Goal: Task Accomplishment & Management: Use online tool/utility

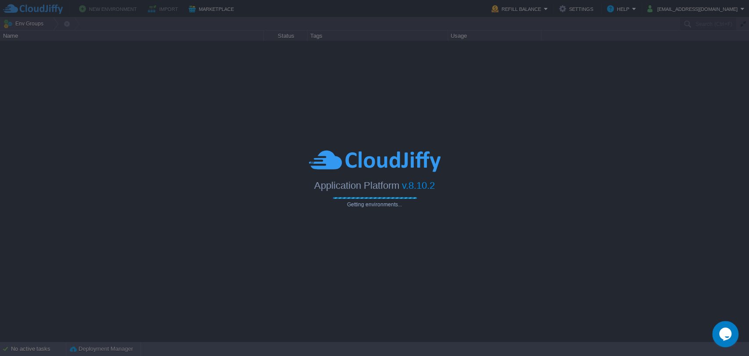
type input "Search (Ctrl+F)"
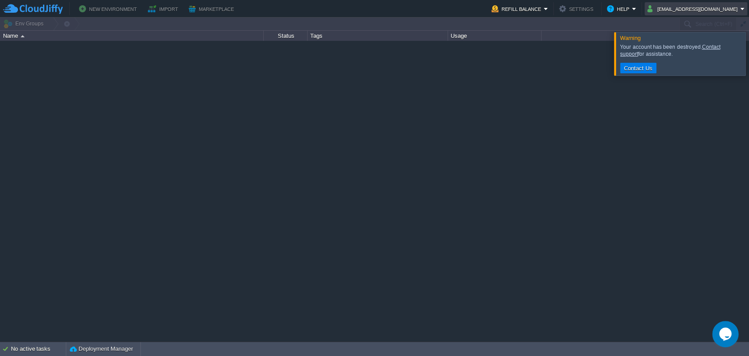
click at [672, 7] on button "[EMAIL_ADDRESS][DOMAIN_NAME]" at bounding box center [694, 9] width 93 height 11
click at [677, 45] on span "Sign out" at bounding box center [677, 46] width 21 height 7
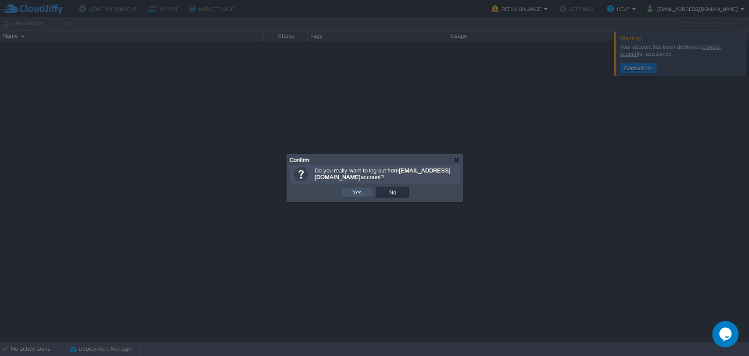
click at [358, 194] on button "Yes" at bounding box center [357, 192] width 15 height 8
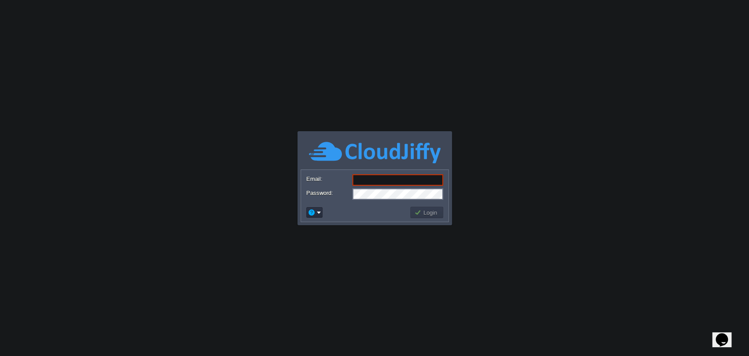
type input "[EMAIL_ADDRESS][DOMAIN_NAME]"
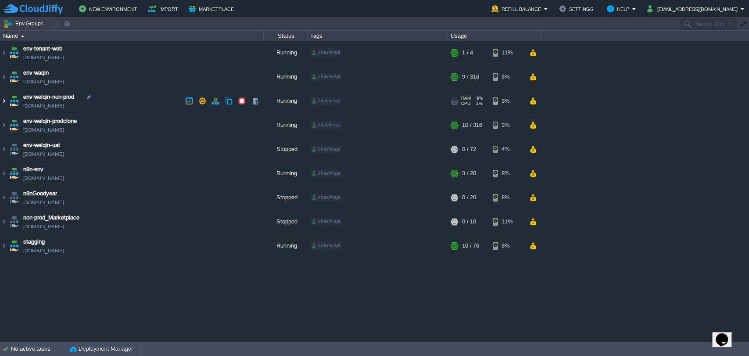
click at [3, 97] on img at bounding box center [3, 101] width 7 height 24
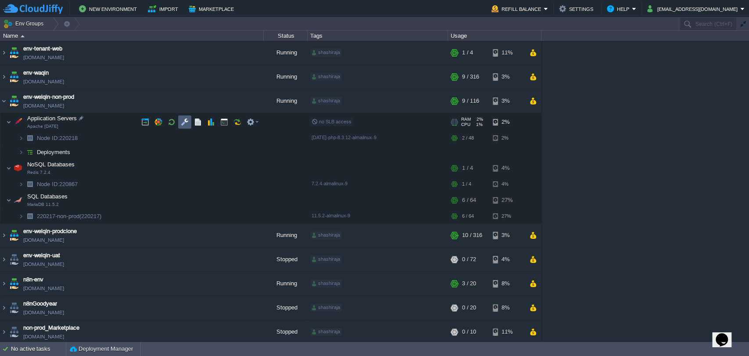
click at [181, 123] on button "button" at bounding box center [185, 122] width 8 height 8
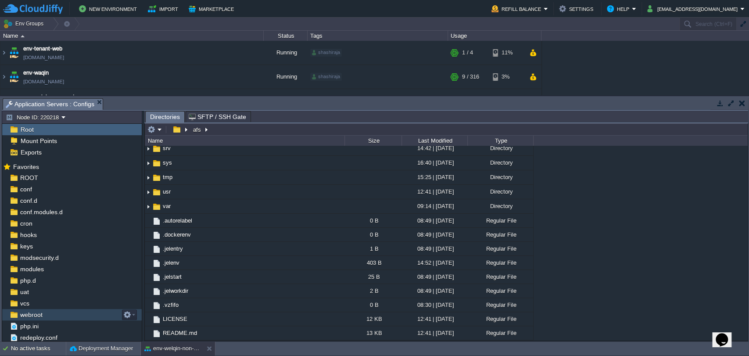
click at [27, 317] on span "webroot" at bounding box center [30, 315] width 25 height 8
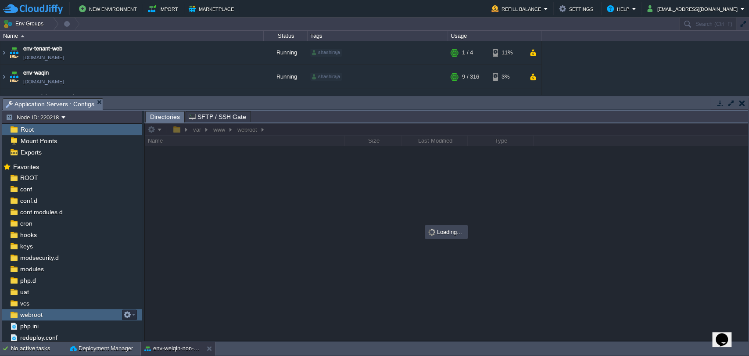
click at [27, 317] on span "webroot" at bounding box center [30, 315] width 25 height 8
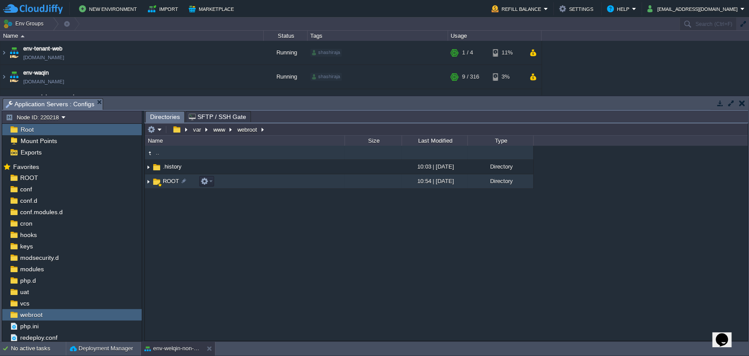
click at [147, 180] on img at bounding box center [148, 182] width 7 height 14
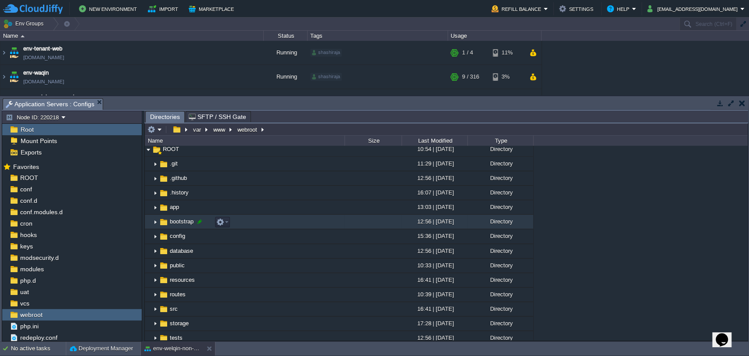
scroll to position [49, 0]
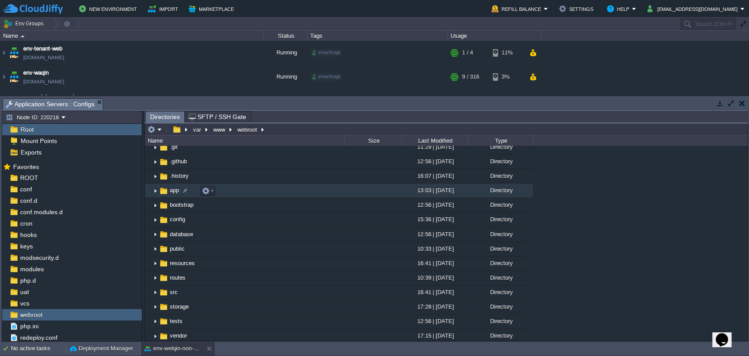
click at [154, 192] on img at bounding box center [155, 191] width 7 height 14
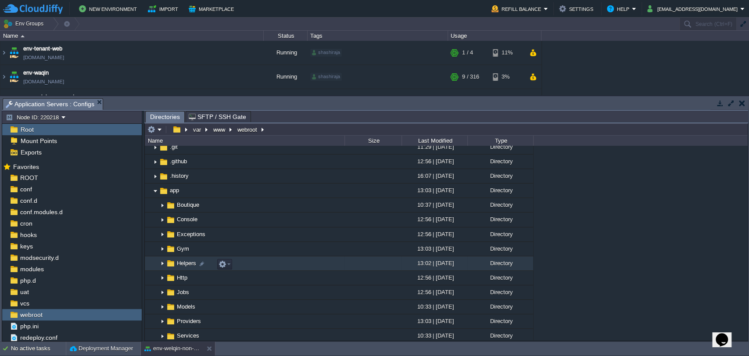
scroll to position [97, 0]
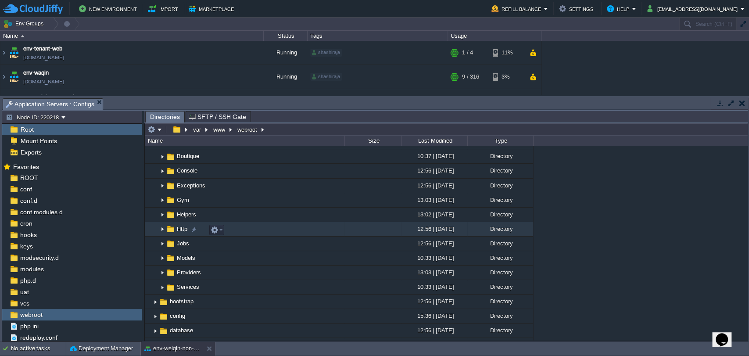
click at [161, 231] on img at bounding box center [162, 230] width 7 height 14
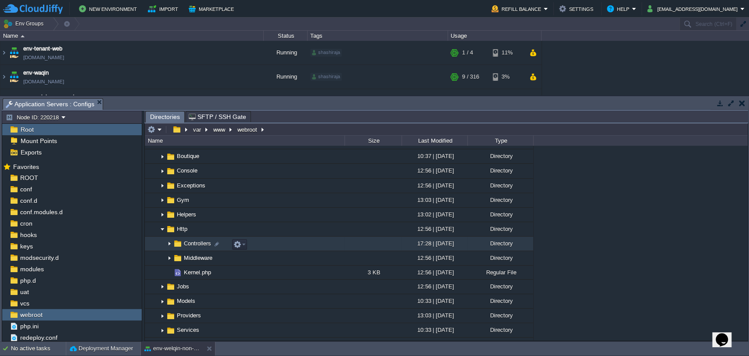
click at [168, 244] on img at bounding box center [169, 244] width 7 height 14
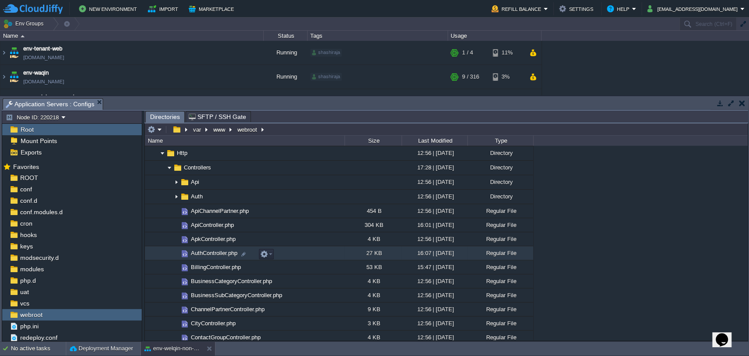
scroll to position [195, 0]
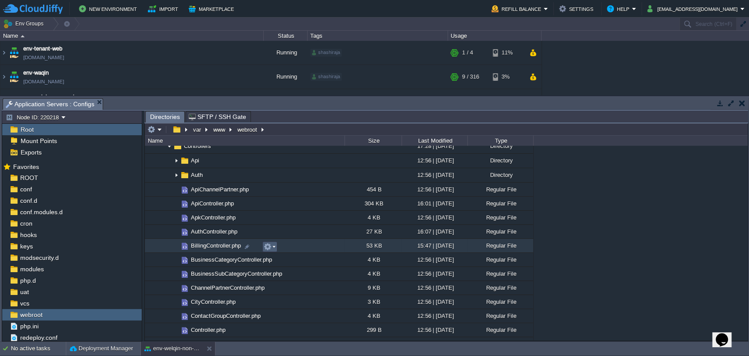
click at [273, 247] on em at bounding box center [270, 247] width 12 height 8
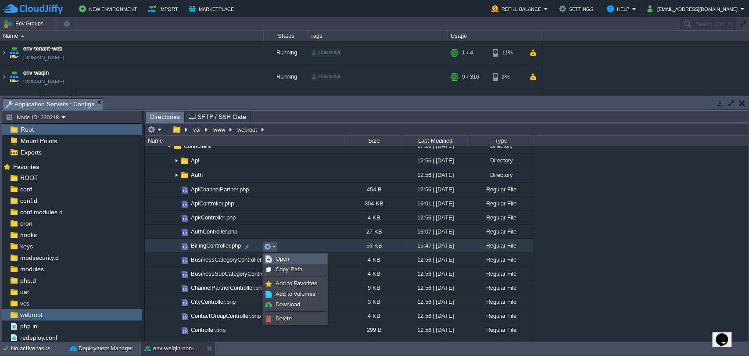
click at [282, 256] on span "Open" at bounding box center [283, 259] width 14 height 7
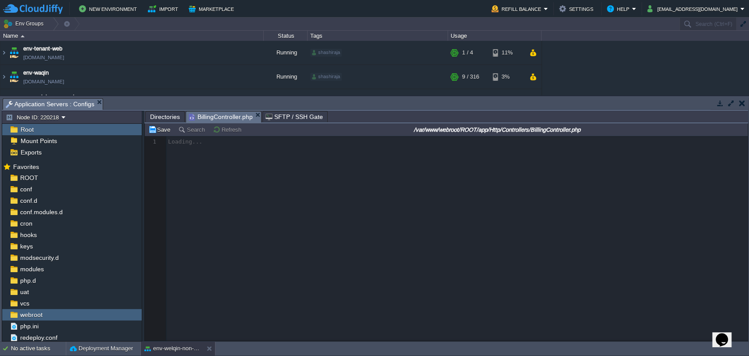
click at [164, 116] on span "Directories" at bounding box center [165, 117] width 30 height 11
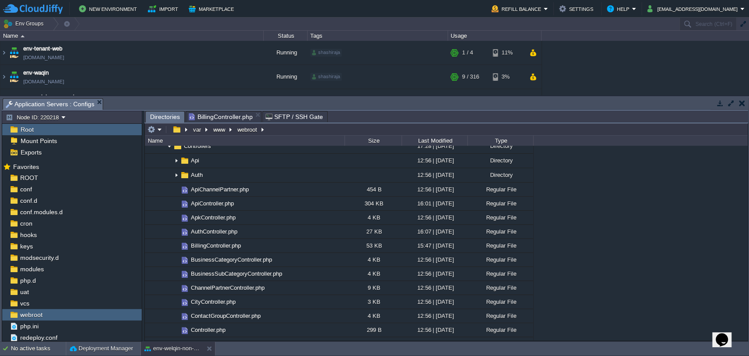
click at [207, 117] on span "BillingController.php" at bounding box center [221, 117] width 64 height 11
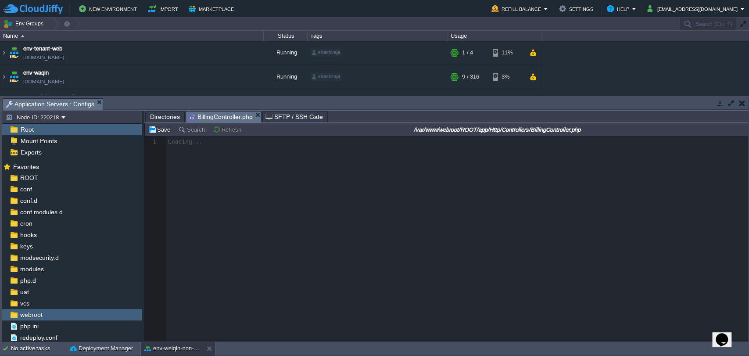
click at [164, 112] on span "Directories" at bounding box center [165, 117] width 30 height 11
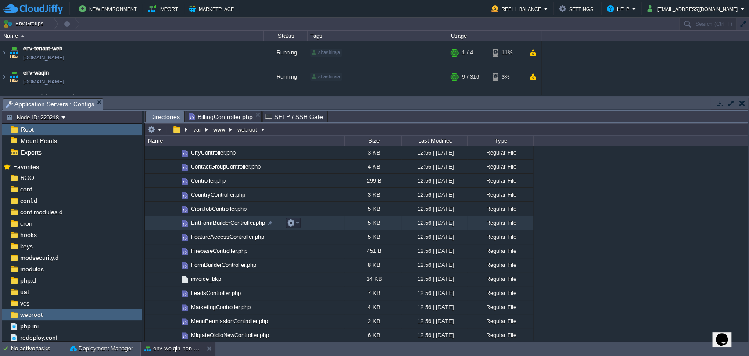
scroll to position [390, 0]
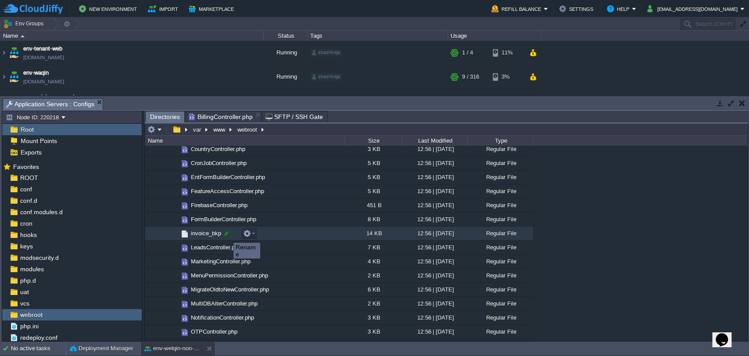
click at [227, 235] on div at bounding box center [227, 234] width 8 height 8
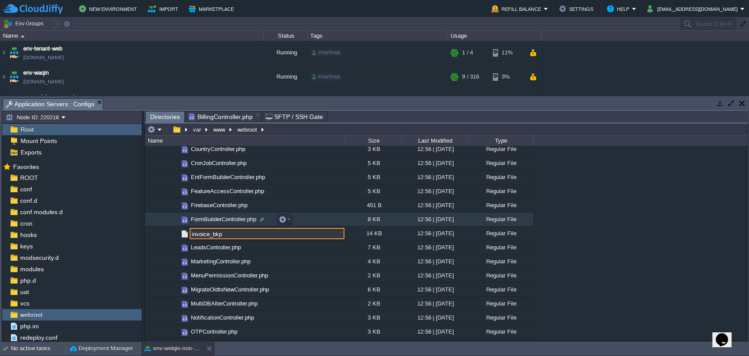
click at [270, 218] on td "FormBuilderController.php" at bounding box center [245, 220] width 200 height 14
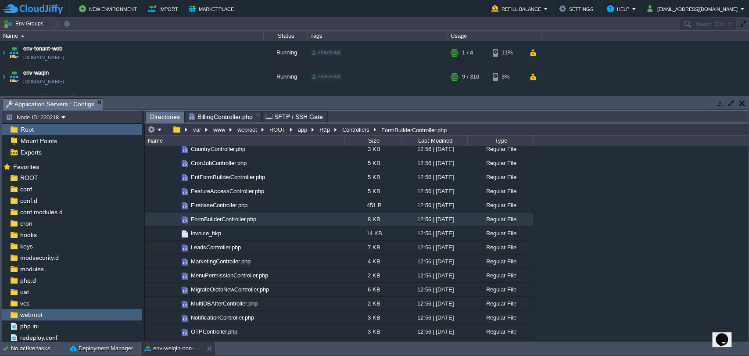
click at [232, 116] on span "BillingController.php" at bounding box center [221, 117] width 64 height 11
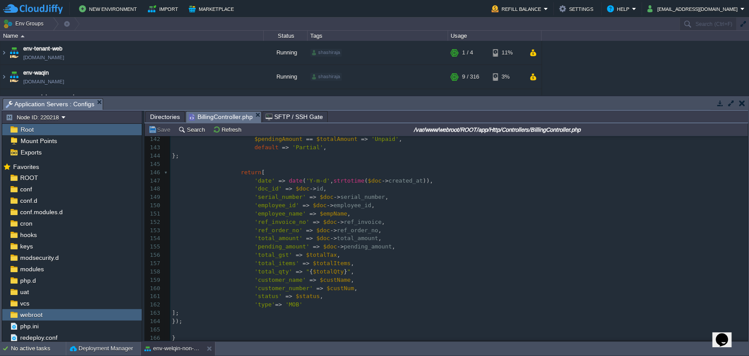
scroll to position [0, 0]
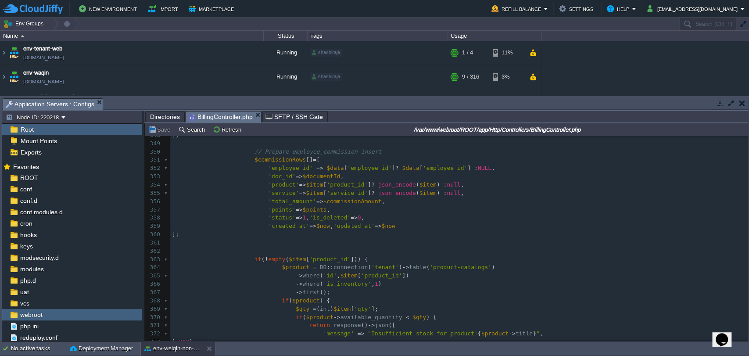
click at [303, 207] on span "$points" at bounding box center [315, 209] width 24 height 7
type textarea "$points"
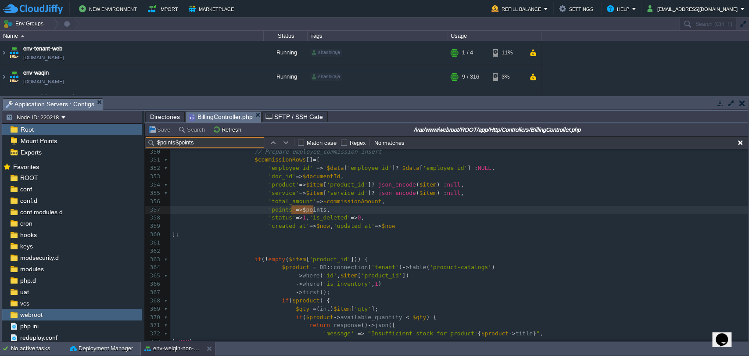
type input "$points"
click at [282, 144] on button "button" at bounding box center [286, 143] width 8 height 8
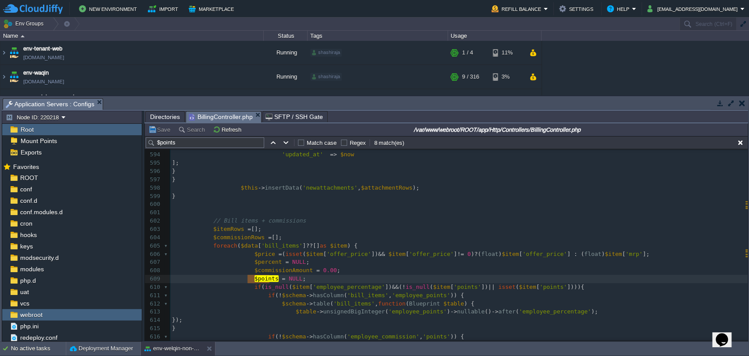
scroll to position [4956, 0]
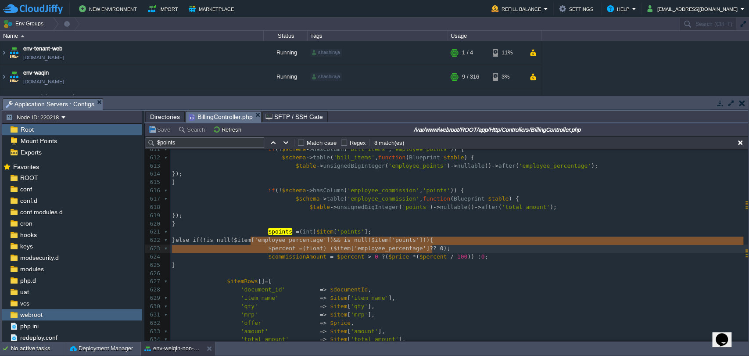
type textarea "else if(!is_null($item['employee_percentage']) && is_null($item['points'])){"
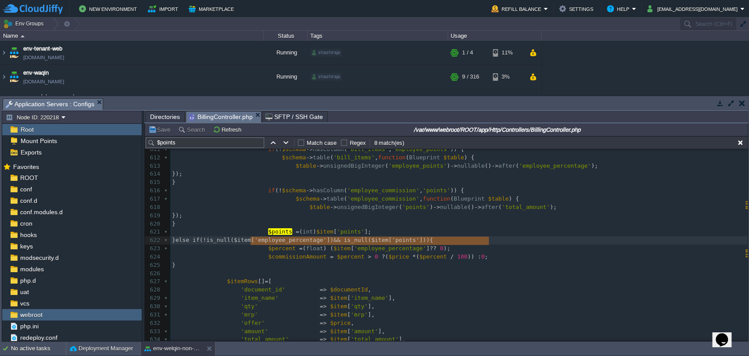
drag, startPoint x: 250, startPoint y: 241, endPoint x: 522, endPoint y: 245, distance: 272.3
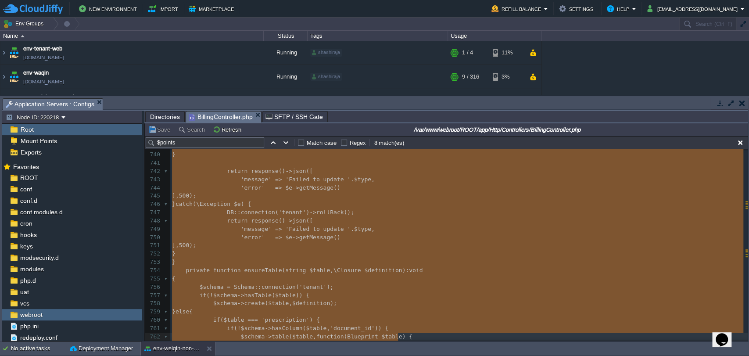
type textarea "-"
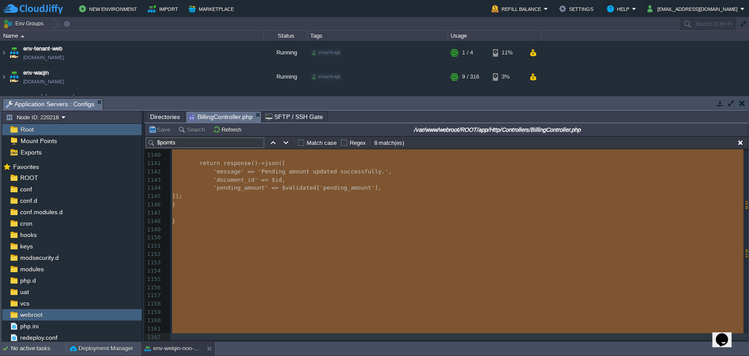
drag, startPoint x: 318, startPoint y: 175, endPoint x: 515, endPoint y: 378, distance: 283.5
click at [725, 336] on icon "Chat widget" at bounding box center [722, 339] width 12 height 13
click at [659, 356] on p "New Conversation" at bounding box center [664, 360] width 147 height 8
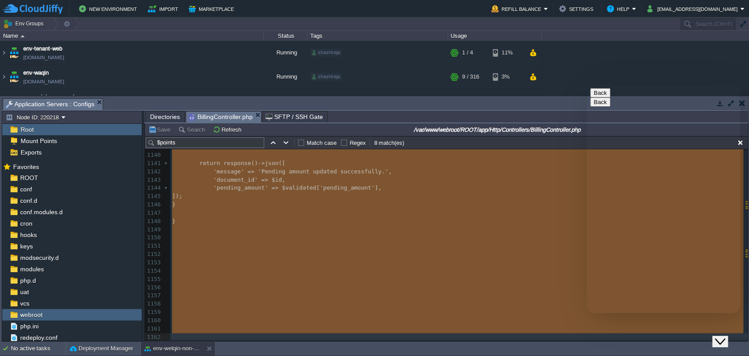
drag, startPoint x: 60, startPoint y: 121, endPoint x: 540, endPoint y: 229, distance: 492.8
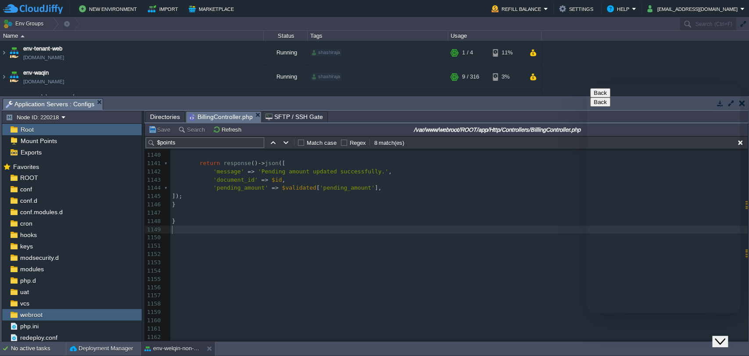
type textarea "​"
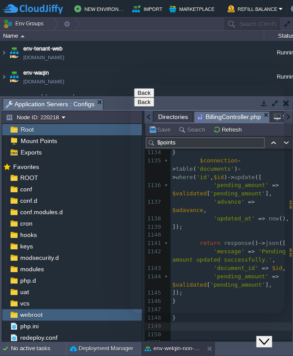
click at [265, 336] on icon "Close Chat This icon closes the chat window." at bounding box center [264, 341] width 11 height 11
click at [161, 130] on button "Save" at bounding box center [160, 130] width 25 height 8
click at [159, 131] on button "Save" at bounding box center [160, 130] width 25 height 8
click at [174, 116] on span "Directories" at bounding box center [173, 117] width 30 height 11
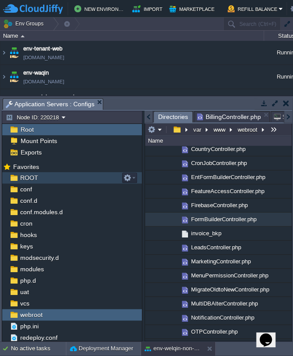
click at [71, 177] on div "ROOT" at bounding box center [72, 177] width 140 height 11
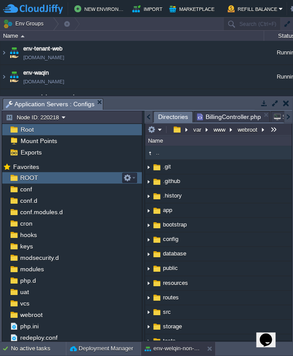
click at [71, 177] on div "ROOT" at bounding box center [72, 177] width 140 height 11
click at [285, 101] on button "button" at bounding box center [286, 103] width 6 height 8
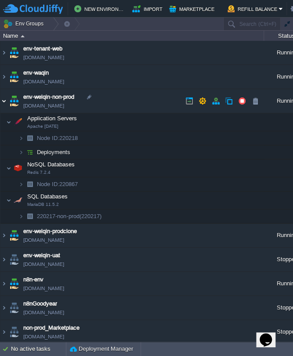
click at [4, 101] on img at bounding box center [3, 101] width 7 height 24
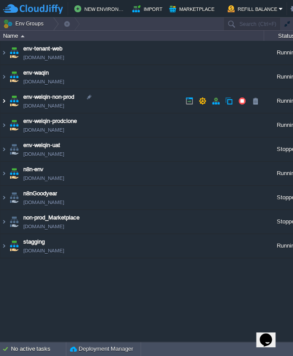
click at [4, 103] on img at bounding box center [3, 101] width 7 height 24
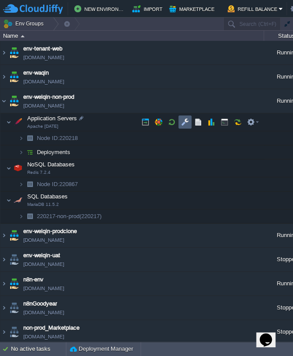
click at [184, 120] on button "button" at bounding box center [185, 122] width 8 height 8
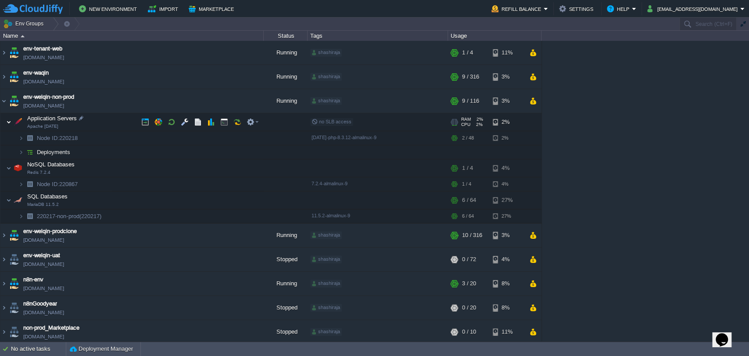
click at [11, 123] on img at bounding box center [8, 122] width 5 height 18
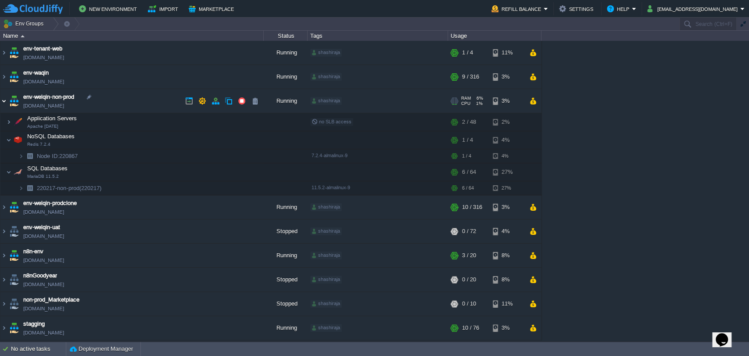
click at [6, 101] on img at bounding box center [3, 101] width 7 height 24
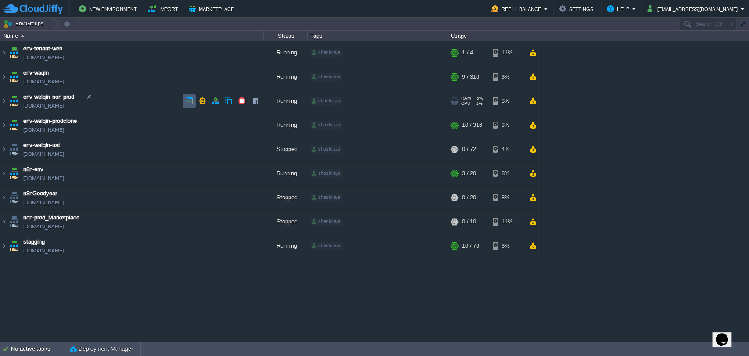
click at [190, 105] on td at bounding box center [189, 100] width 13 height 13
